Goal: Task Accomplishment & Management: Manage account settings

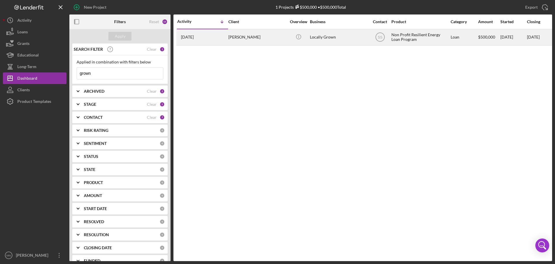
click at [233, 40] on div "[PERSON_NAME]" at bounding box center [258, 37] width 58 height 15
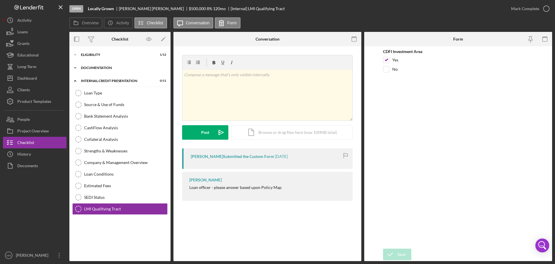
click at [104, 66] on div "DOCUMENTATION" at bounding box center [122, 67] width 82 height 3
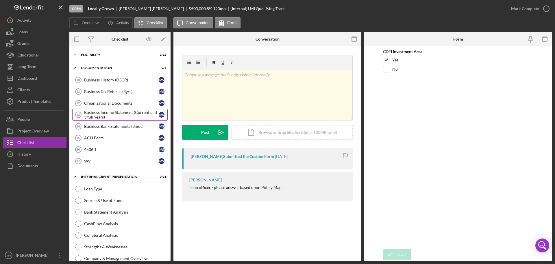
click at [104, 114] on div "Business Income Statement (Current and 3 full years)" at bounding box center [121, 114] width 75 height 9
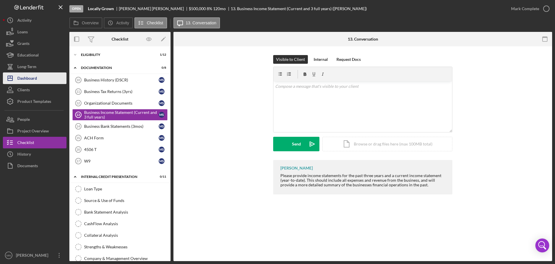
click at [25, 80] on div "Dashboard" at bounding box center [27, 78] width 20 height 13
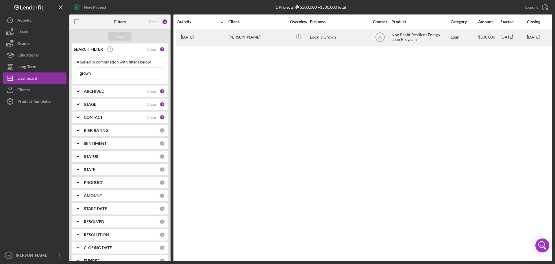
click at [240, 41] on div "[PERSON_NAME]" at bounding box center [258, 37] width 58 height 15
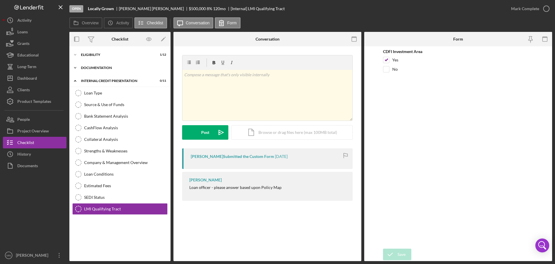
click at [96, 66] on div "DOCUMENTATION" at bounding box center [122, 67] width 82 height 3
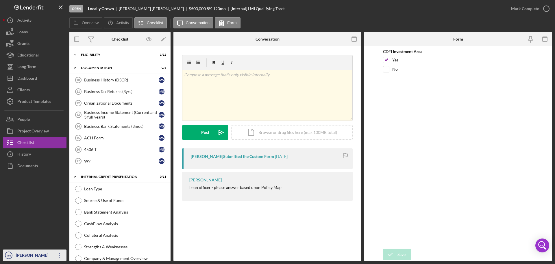
click at [32, 256] on div "[PERSON_NAME]" at bounding box center [33, 255] width 38 height 13
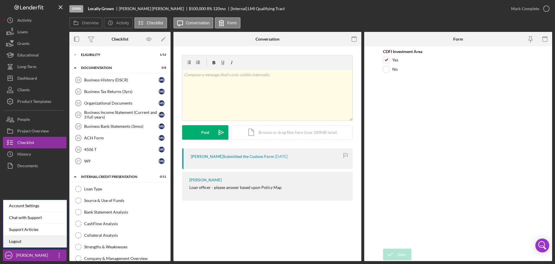
click at [28, 238] on link "Logout" at bounding box center [35, 241] width 64 height 12
